Goal: Complete application form: Complete application form

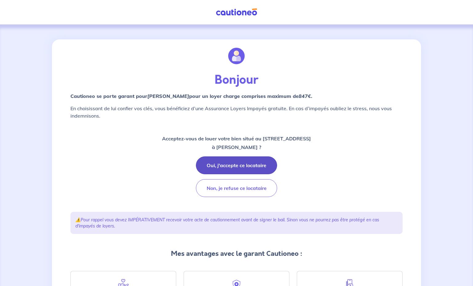
click at [228, 163] on button "Oui, j'accepte ce locataire" at bounding box center [236, 165] width 81 height 18
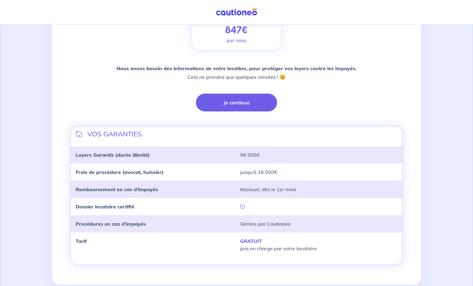
scroll to position [110, 0]
click at [225, 102] on button "Je continue" at bounding box center [236, 103] width 81 height 18
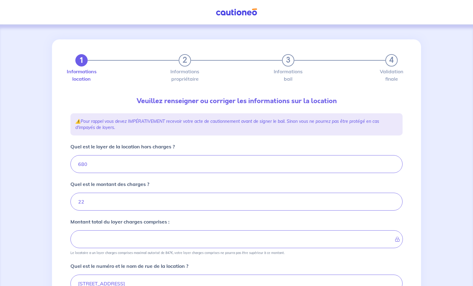
type input "702"
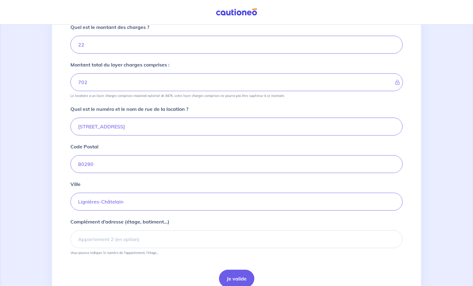
scroll to position [154, 0]
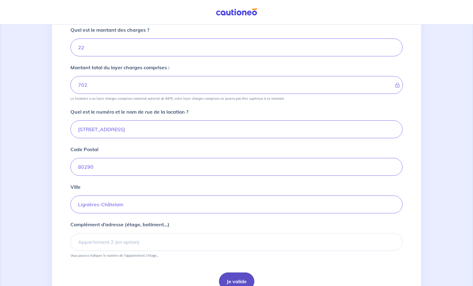
click at [229, 283] on button "Je valide" at bounding box center [236, 281] width 35 height 18
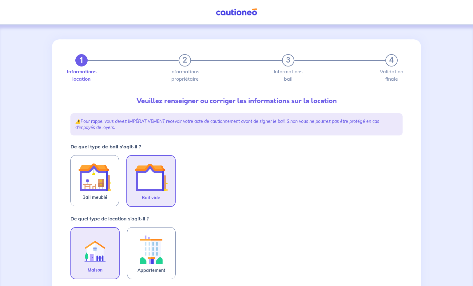
click at [143, 189] on img at bounding box center [150, 177] width 33 height 33
click at [0, 0] on input "Bail vide" at bounding box center [0, 0] width 0 height 0
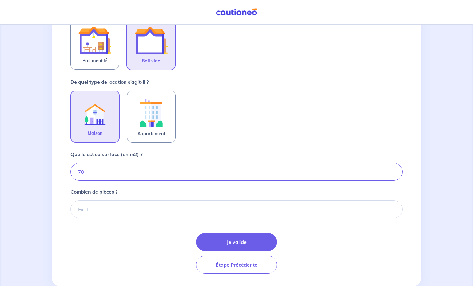
scroll to position [138, 0]
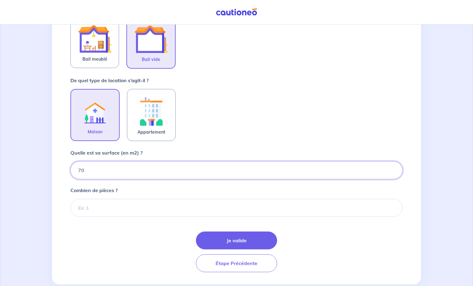
click at [87, 170] on input "70" at bounding box center [236, 170] width 332 height 18
type input "75"
click at [153, 211] on input "Combien de pièces ?" at bounding box center [236, 208] width 332 height 18
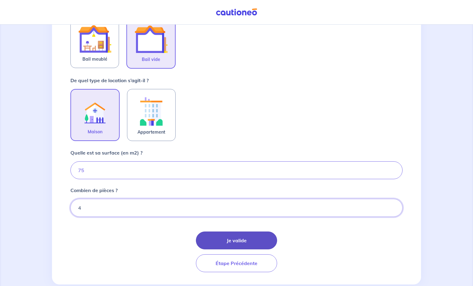
type input "4"
click at [227, 239] on button "Je valide" at bounding box center [236, 240] width 81 height 18
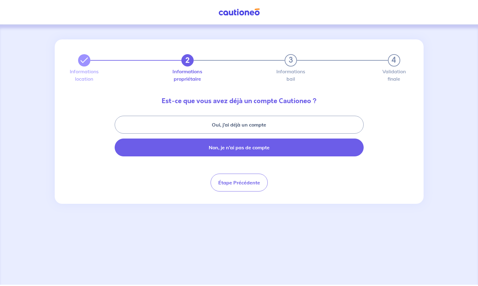
click at [266, 146] on button "Non, je n’ai pas de compte" at bounding box center [239, 147] width 249 height 18
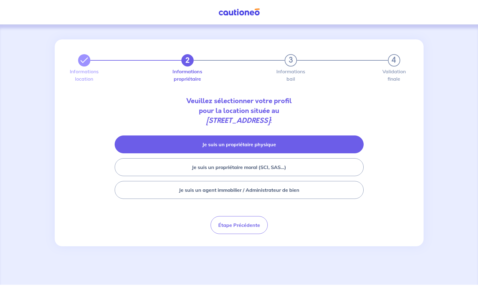
click at [233, 144] on button "Je suis un propriétaire physique" at bounding box center [239, 144] width 249 height 18
select select "FR"
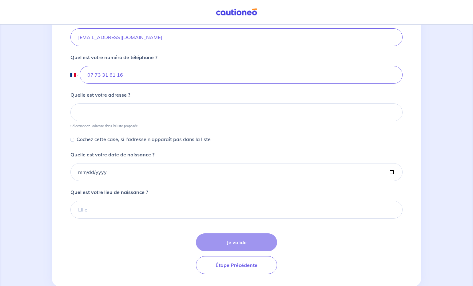
scroll to position [211, 0]
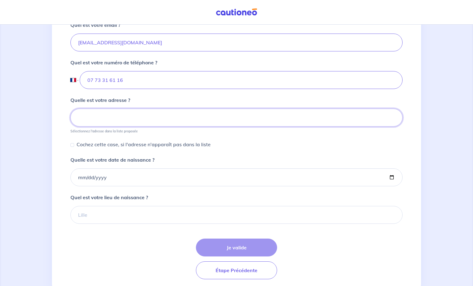
click at [225, 115] on input at bounding box center [236, 118] width 332 height 18
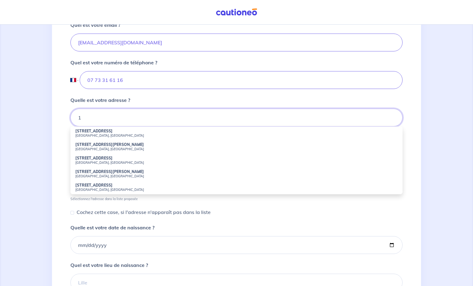
type input "1"
type input "[PERSON_NAME]"
type input "GUILBERT"
type input "[PHONE_NUMBER]"
type input "[STREET_ADDRESS]"
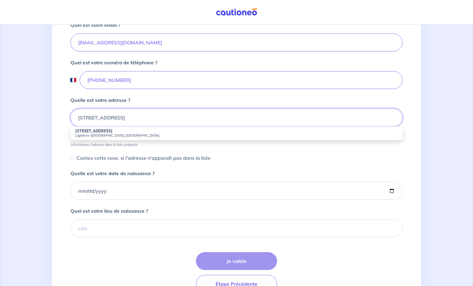
type input "[PHONE_NUMBER]"
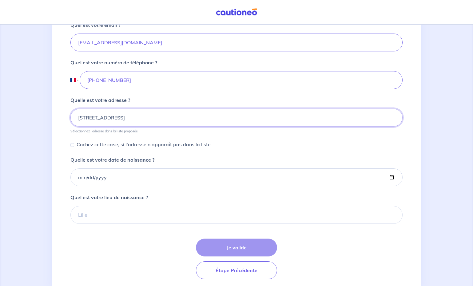
type input "[STREET_ADDRESS]"
click at [66, 154] on div "2 3 4 Informations location Informations propriétaire Informations bail Validat…" at bounding box center [236, 59] width 369 height 463
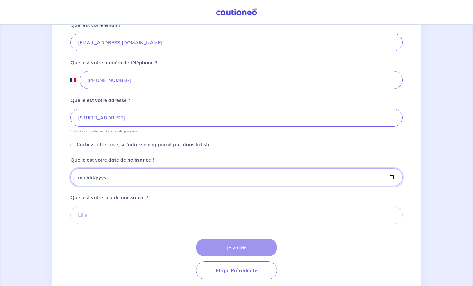
click at [125, 178] on input "Quelle est votre date de naissance ?" at bounding box center [236, 177] width 332 height 18
type input "[DATE]"
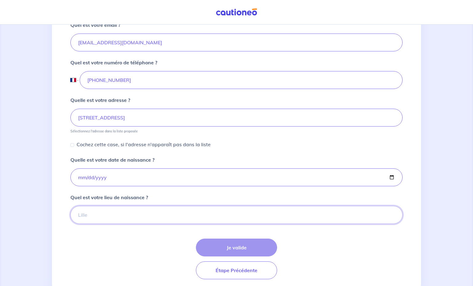
click at [122, 214] on input "Quel est votre lieu de naissance ?" at bounding box center [236, 215] width 332 height 18
type input "[GEOGRAPHIC_DATA]"
click at [235, 244] on div "Je valide Étape Précédente" at bounding box center [236, 258] width 332 height 41
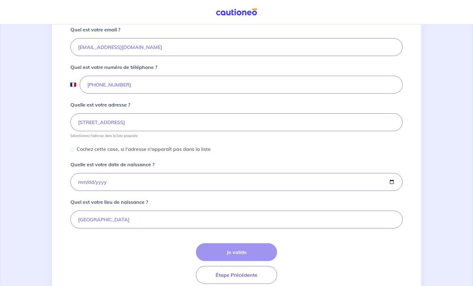
scroll to position [200, 0]
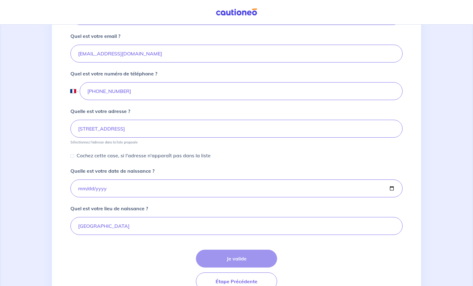
click at [246, 261] on div "Je valide Étape Précédente" at bounding box center [236, 269] width 332 height 41
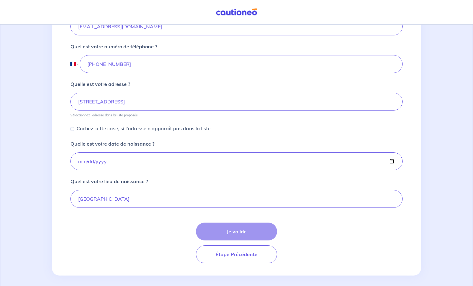
scroll to position [232, 0]
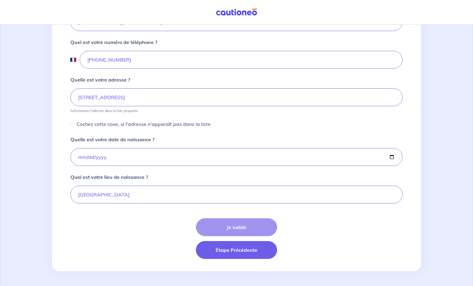
click at [243, 248] on button "Étape Précédente" at bounding box center [236, 250] width 81 height 18
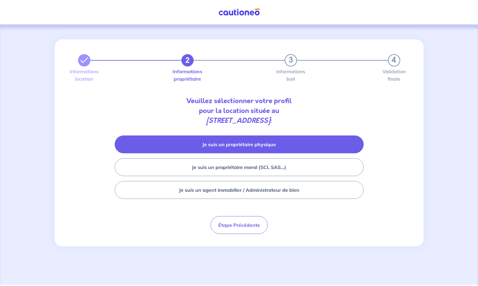
click at [225, 148] on button "Je suis un propriétaire physique" at bounding box center [239, 144] width 249 height 18
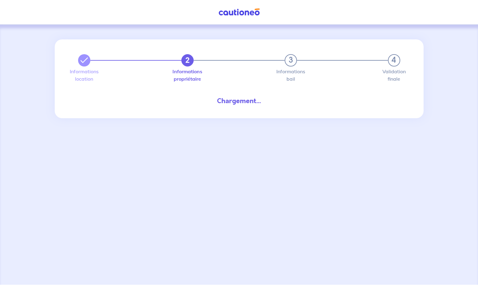
select select "FR"
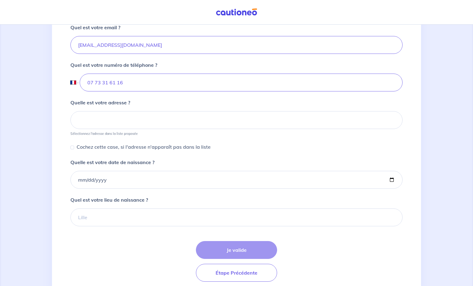
scroll to position [232, 0]
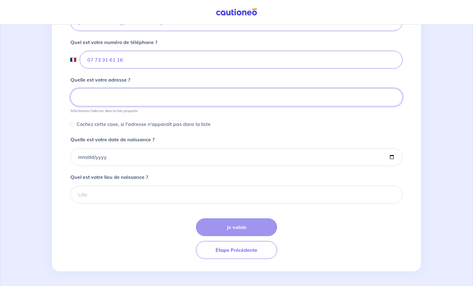
click at [95, 93] on input at bounding box center [236, 97] width 332 height 18
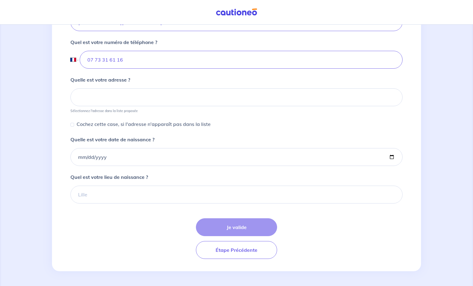
type input "[PERSON_NAME]"
type input "GUILBERT"
type input "[PHONE_NUMBER]"
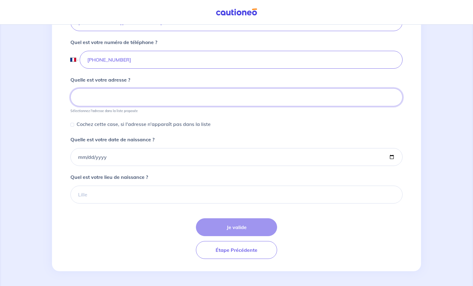
type input "[STREET_ADDRESS]"
type input "[PHONE_NUMBER]"
type input "[STREET_ADDRESS]"
click at [42, 145] on div "2 3 4 Informations location Informations propriétaire Informations bail Validat…" at bounding box center [236, 39] width 473 height 493
click at [73, 126] on input "Cochez cette case, si l'adresse n'apparaît pas dans la liste" at bounding box center [72, 125] width 4 height 4
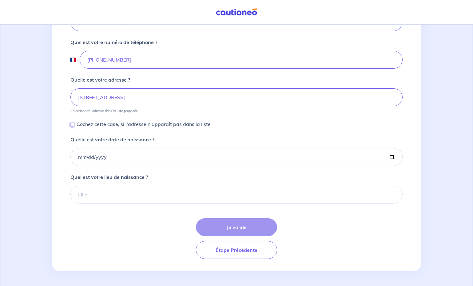
checkbox input "true"
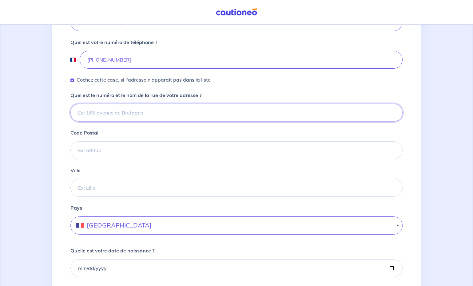
click at [127, 114] on input "Quel est le numéro et le nom de la rue de votre adresse ?" at bounding box center [236, 113] width 332 height 18
type input "[STREET_ADDRESS]"
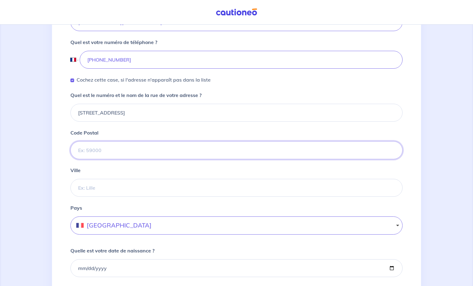
type input "80290"
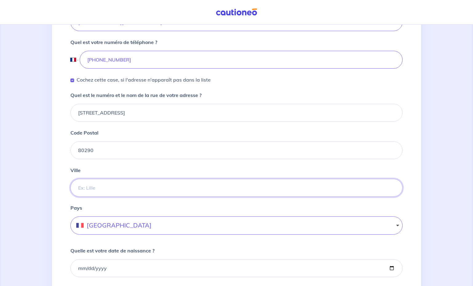
type input "Lignieres chatelain"
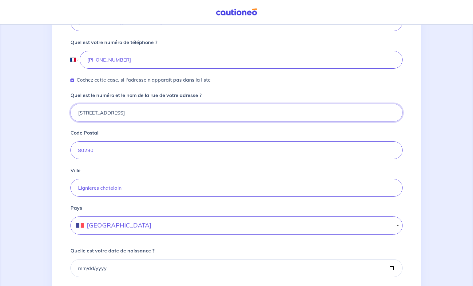
type input "[PHONE_NUMBER]"
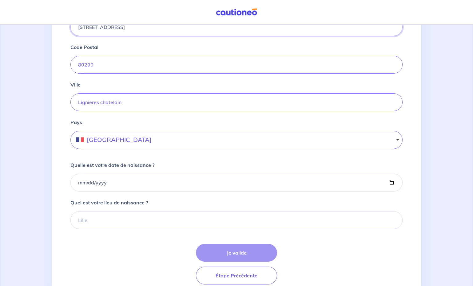
scroll to position [309, 0]
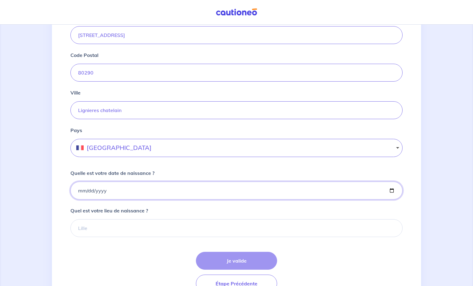
click at [78, 192] on input "Quelle est votre date de naissance ?" at bounding box center [236, 190] width 332 height 18
type input "[DATE]"
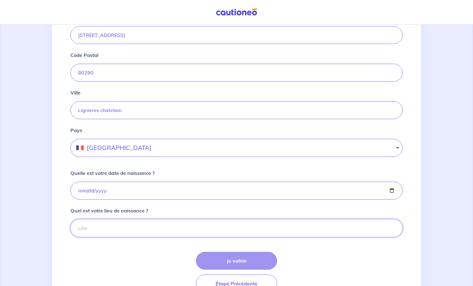
click at [99, 229] on input "Quel est votre lieu de naissance ?" at bounding box center [236, 228] width 332 height 18
type input "[GEOGRAPHIC_DATA]"
click at [231, 260] on button "Je valide" at bounding box center [236, 261] width 81 height 18
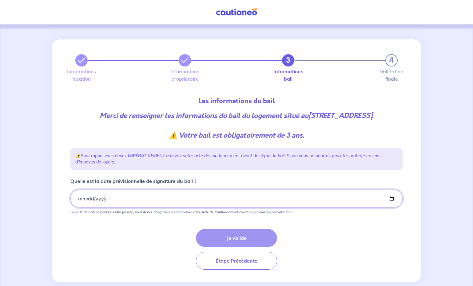
click at [96, 207] on input "Quelle est la date prévisionnelle de signature du bail ?" at bounding box center [236, 198] width 332 height 18
type input "[DATE]"
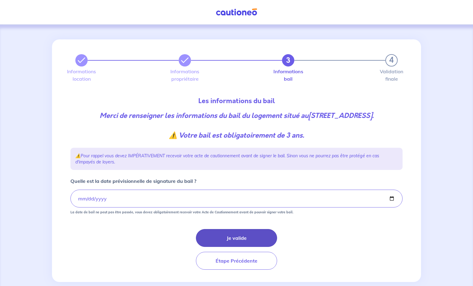
click at [237, 244] on button "Je valide" at bounding box center [236, 238] width 81 height 18
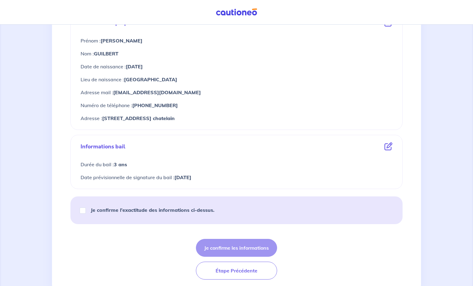
scroll to position [255, 0]
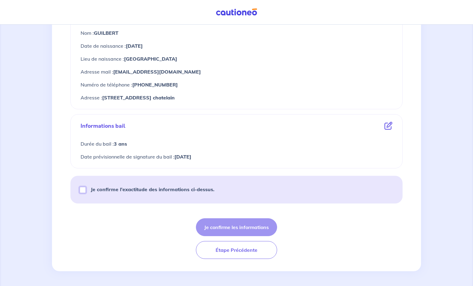
click at [84, 188] on input "Je confirme l’exactitude des informations ci-dessus." at bounding box center [83, 190] width 6 height 6
checkbox input "true"
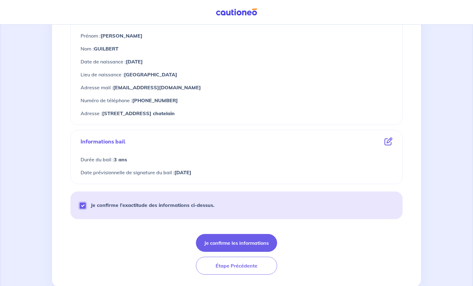
scroll to position [240, 0]
click at [238, 240] on button "Je confirme les informations" at bounding box center [236, 242] width 81 height 18
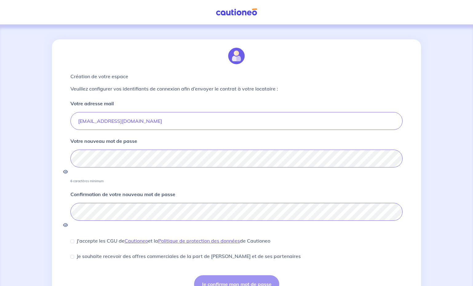
click at [70, 224] on div "Création de votre espace Veuillez configurer vos identifiants de connexion afin…" at bounding box center [236, 169] width 339 height 261
click at [73, 239] on input "J'accepte les CGU de [PERSON_NAME] et la Politique de protection des données de…" at bounding box center [72, 241] width 4 height 4
checkbox input "true"
click at [225, 275] on button "Je confirme mon mot de passe" at bounding box center [236, 284] width 85 height 18
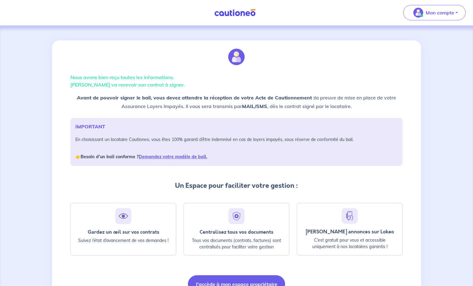
scroll to position [34, 0]
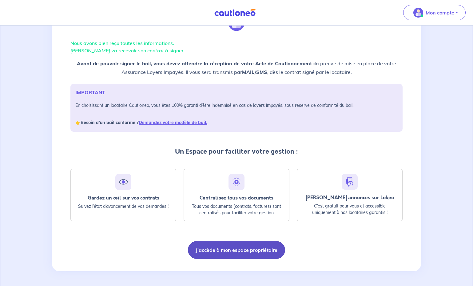
click at [222, 250] on button "J'accède à mon espace propriétaire" at bounding box center [236, 250] width 97 height 18
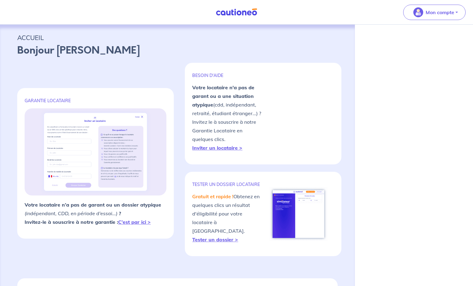
select select "FR"
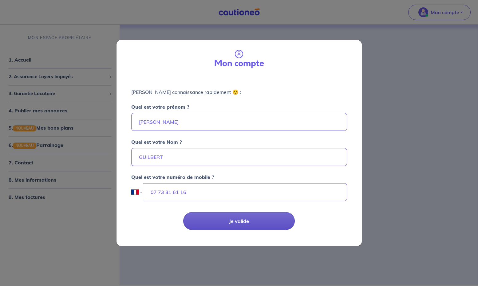
click at [238, 217] on button "Je valide" at bounding box center [239, 221] width 112 height 18
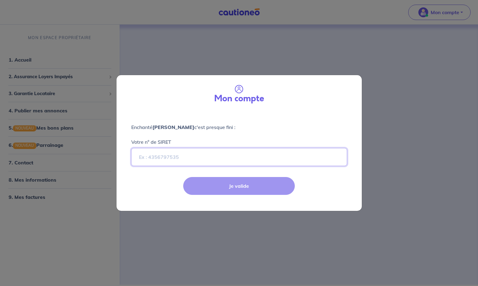
click at [181, 154] on input "Votre n° de SIRET" at bounding box center [239, 157] width 216 height 18
click at [211, 69] on div "Mon compte Enchanté [PERSON_NAME] c'est presque fini : Votre n° de SIRET Je val…" at bounding box center [239, 143] width 478 height 286
click at [419, 116] on div "Mon compte Enchanté [PERSON_NAME] c'est presque fini : Votre n° de SIRET Je val…" at bounding box center [239, 143] width 478 height 286
click at [242, 187] on div "Je valide" at bounding box center [239, 191] width 253 height 40
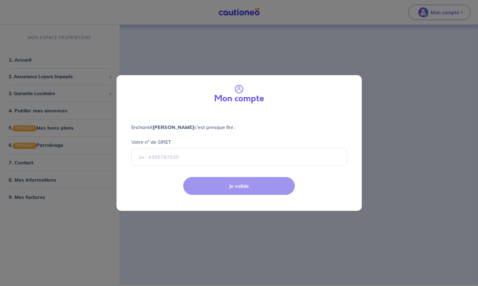
click at [143, 50] on div "Mon compte Enchanté [PERSON_NAME] c'est presque fini : Votre n° de SIRET Je val…" at bounding box center [239, 143] width 478 height 286
select select "FR"
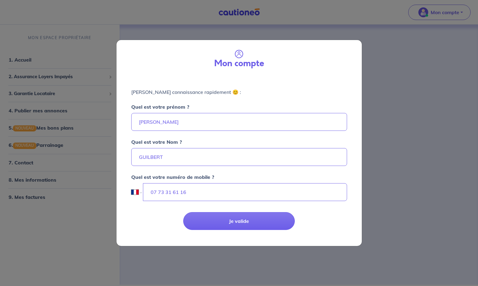
click at [98, 15] on div "Mon compte Faisons connaissance rapidement 😊 : Quel est votre prénom ? JEROME Q…" at bounding box center [239, 143] width 478 height 286
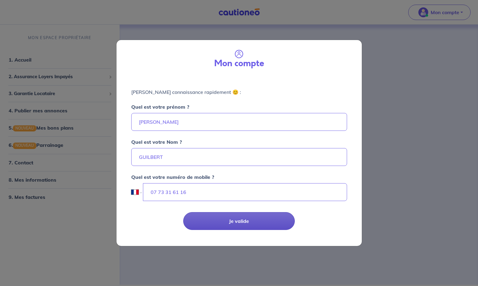
click at [252, 218] on button "Je valide" at bounding box center [239, 221] width 112 height 18
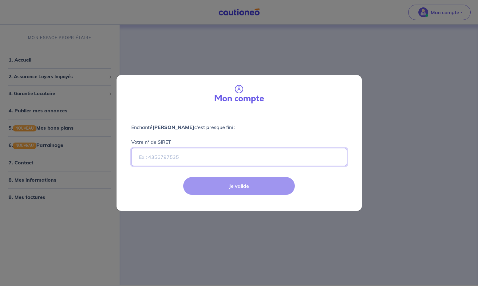
click at [175, 161] on input "Votre n° de SIRET" at bounding box center [239, 157] width 216 height 18
type input "1"
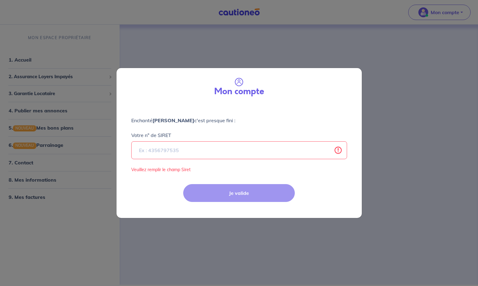
click at [156, 54] on div "Mon compte Enchanté JEROME GUILBERT c'est presque fini : Votre n° de SIRET Veui…" at bounding box center [239, 143] width 478 height 286
select select "FR"
